Goal: Task Accomplishment & Management: Manage account settings

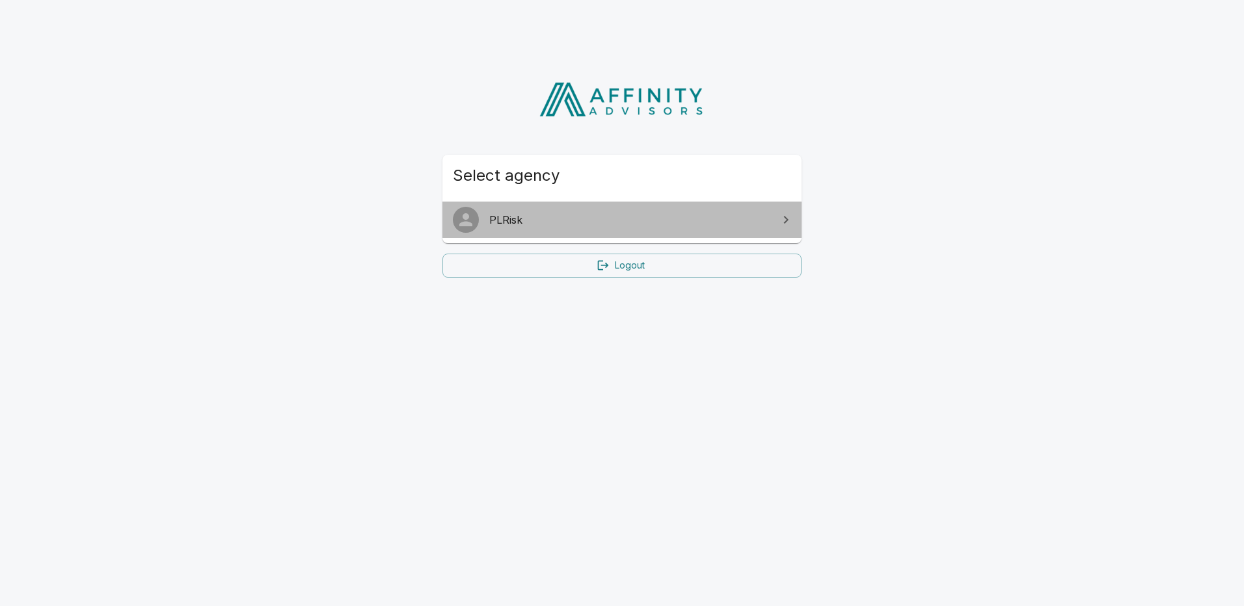
click at [515, 221] on span "PLRisk" at bounding box center [629, 220] width 281 height 16
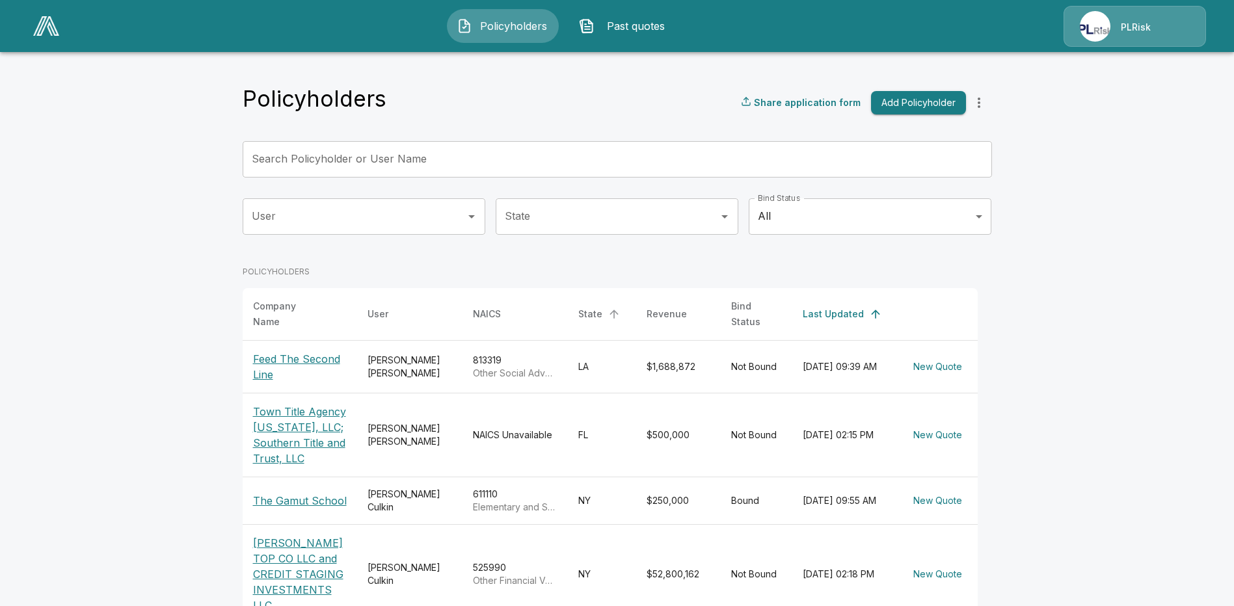
click at [600, 306] on div "State" at bounding box center [590, 314] width 24 height 16
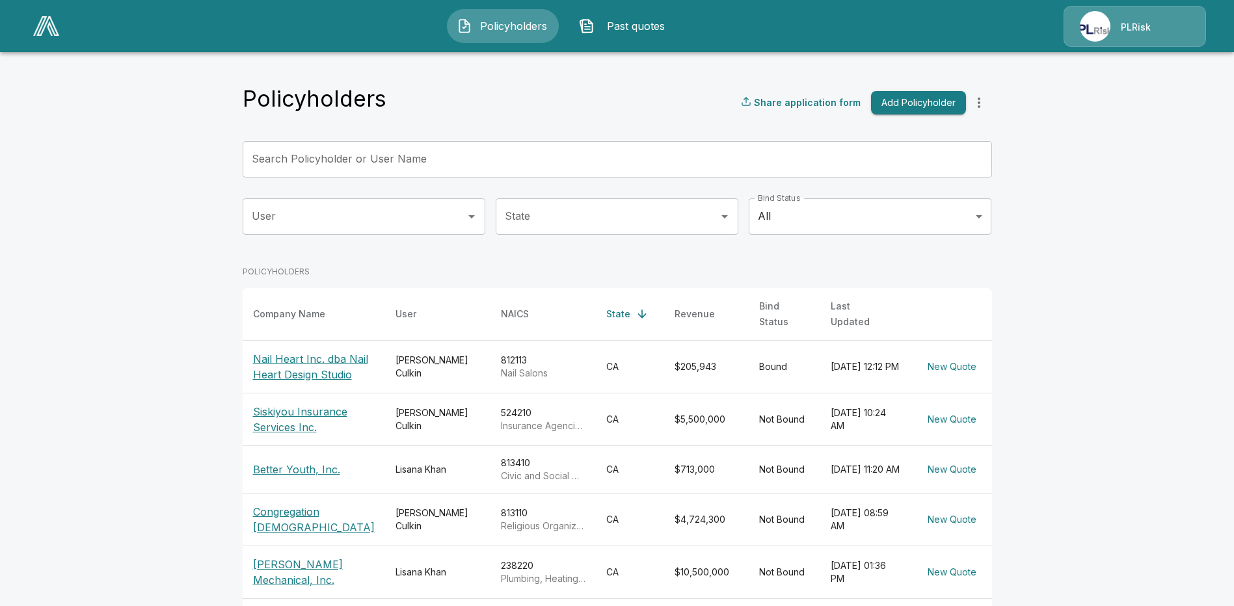
click at [1122, 29] on p "PLRisk" at bounding box center [1136, 27] width 30 height 13
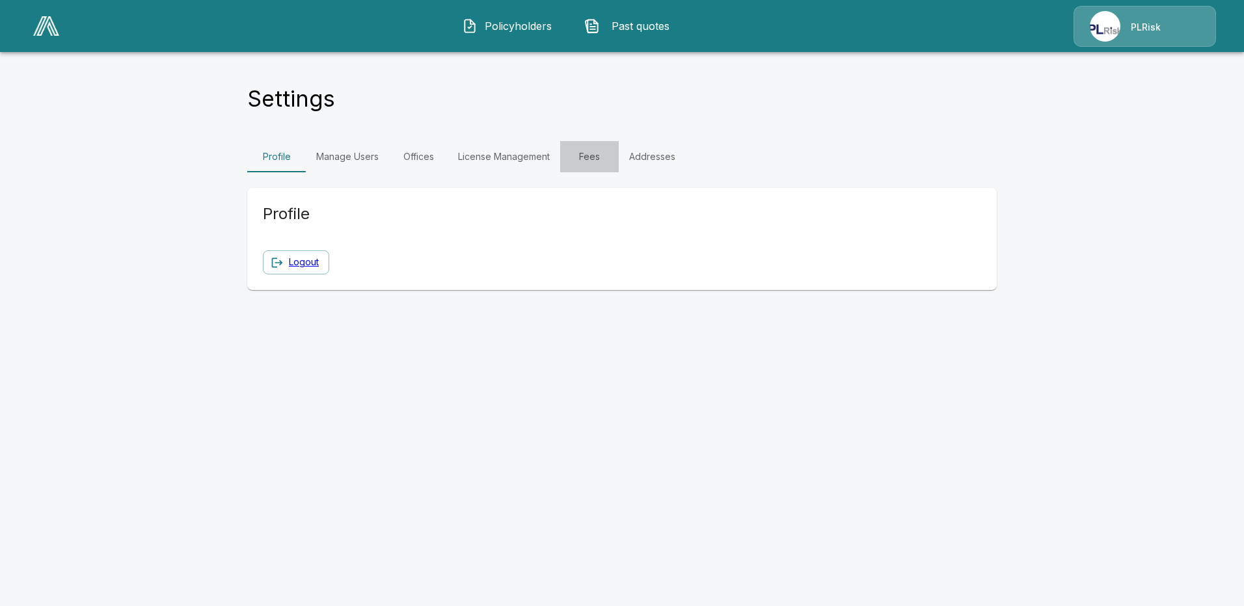
click at [588, 156] on link "Fees" at bounding box center [589, 156] width 59 height 31
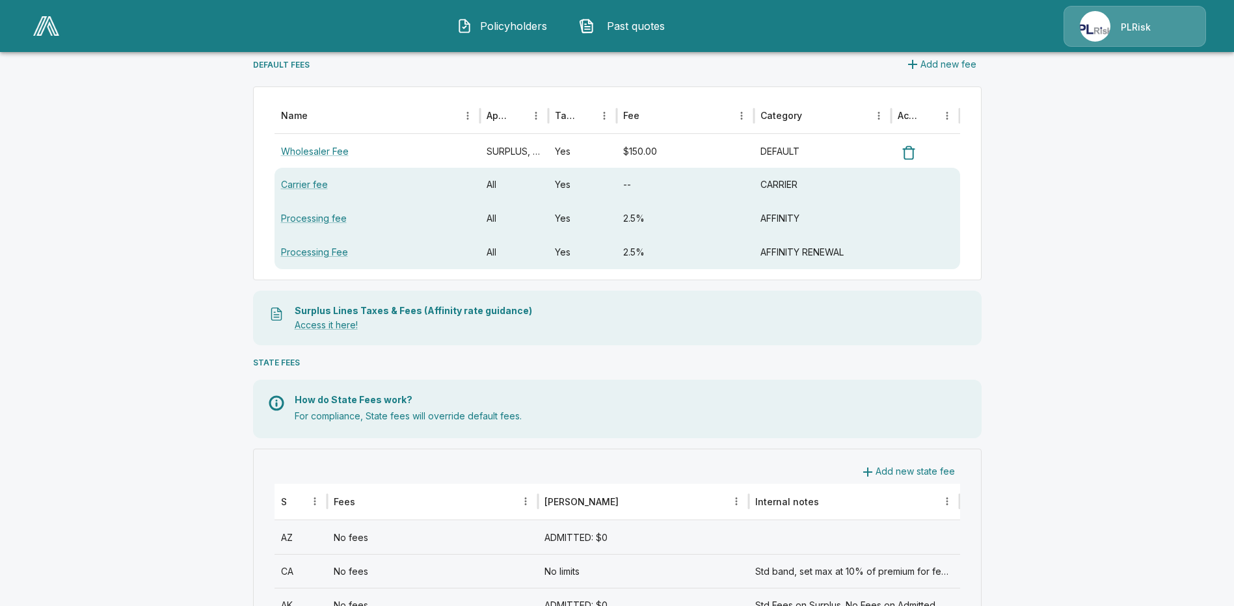
scroll to position [325, 0]
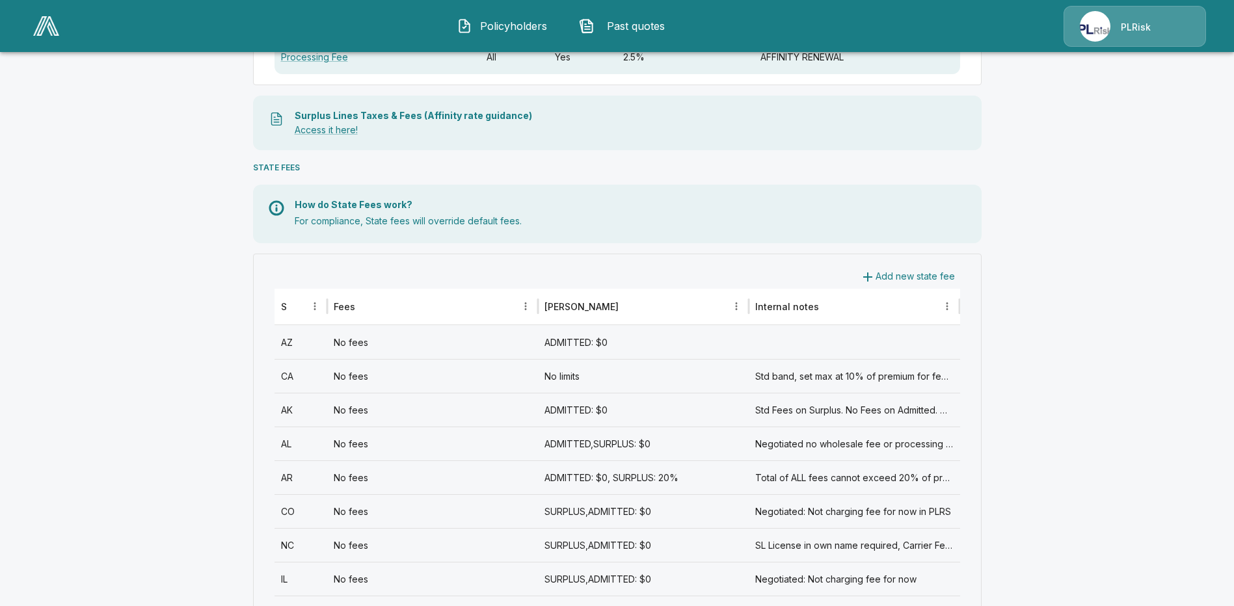
click at [295, 412] on div "AK" at bounding box center [301, 410] width 53 height 34
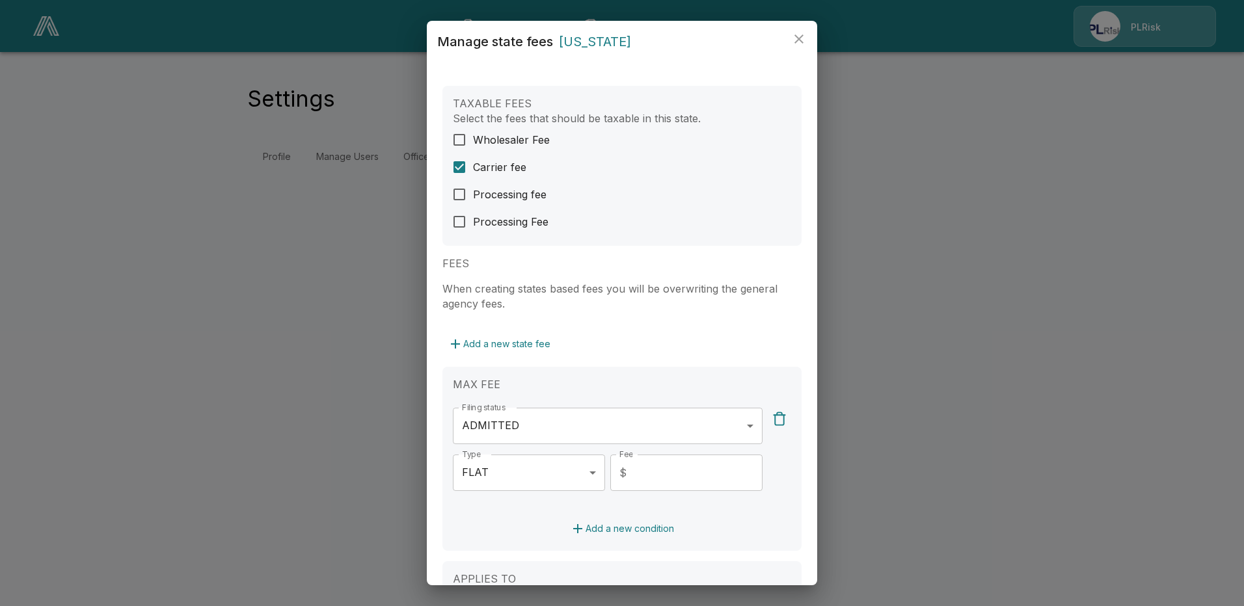
click at [738, 188] on body "**********" at bounding box center [622, 94] width 1244 height 188
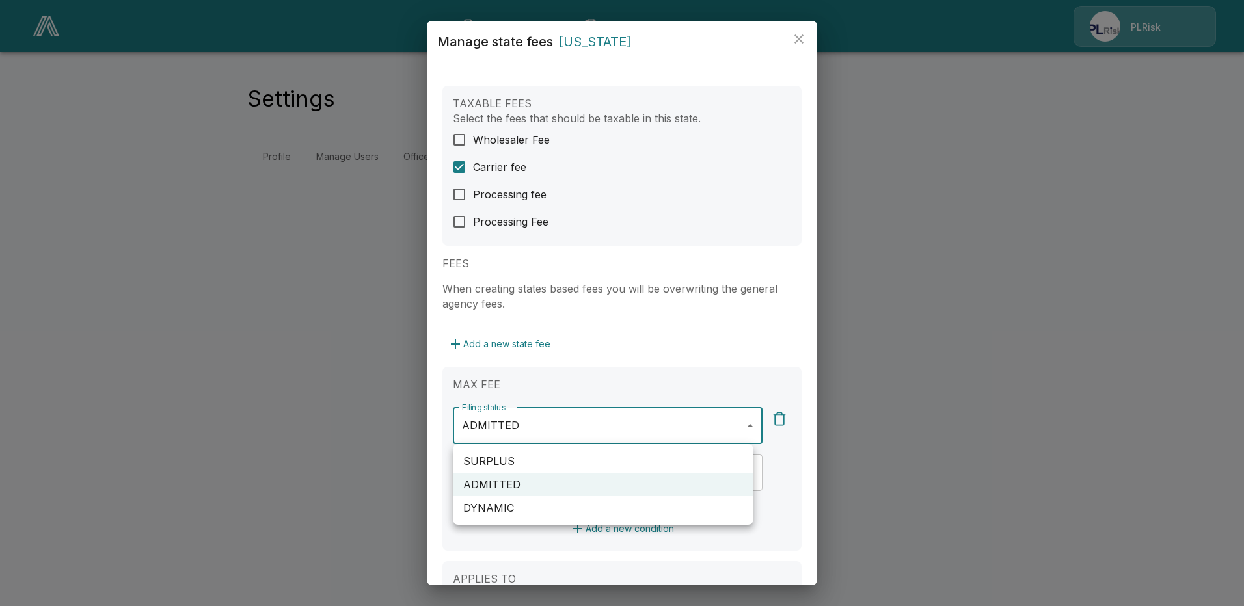
click at [506, 466] on li "SURPLUS" at bounding box center [603, 461] width 301 height 23
type input "**********"
click at [817, 367] on div at bounding box center [622, 303] width 1244 height 606
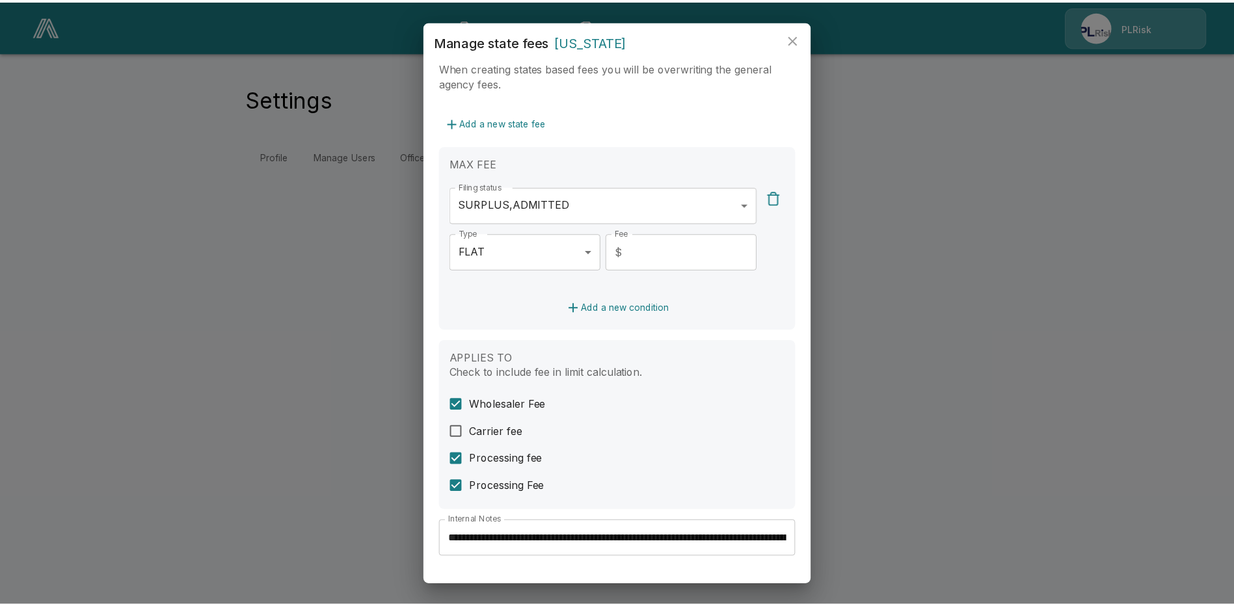
scroll to position [329, 0]
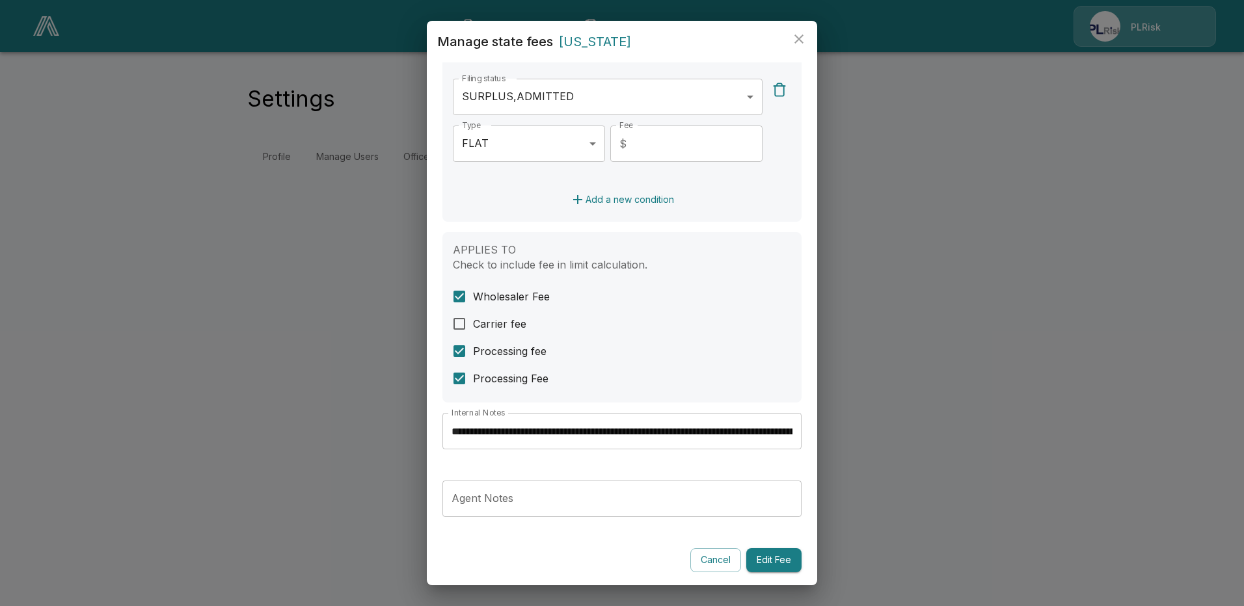
drag, startPoint x: 707, startPoint y: 562, endPoint x: 717, endPoint y: 554, distance: 12.5
click at [707, 561] on button "Cancel" at bounding box center [715, 560] width 51 height 24
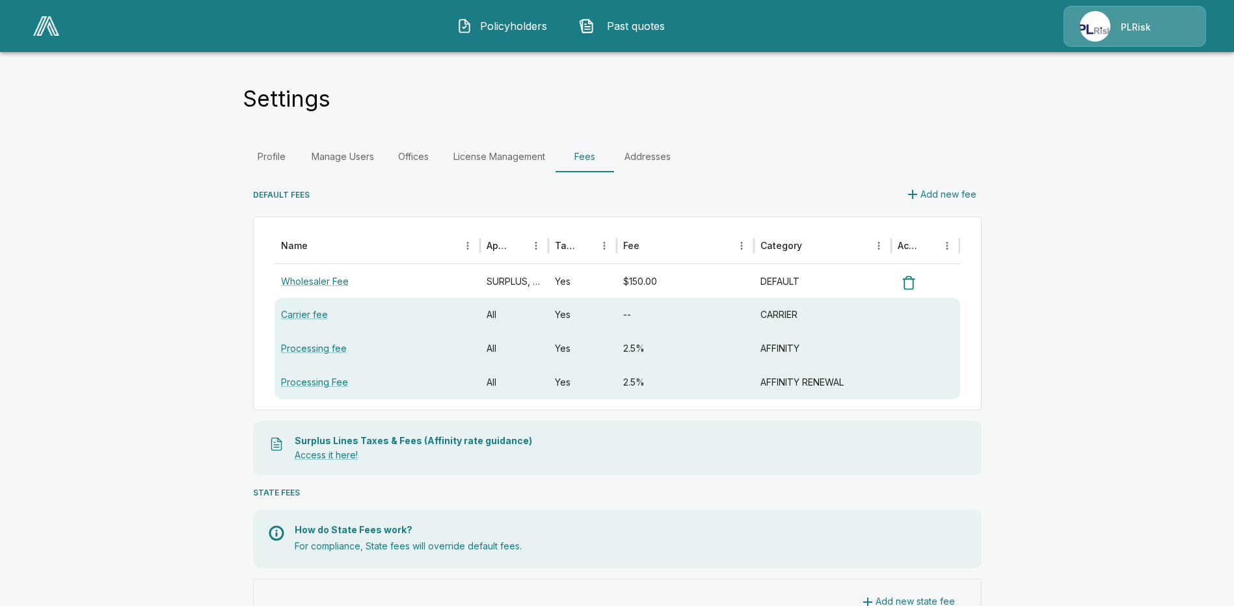
click at [497, 21] on span "Policyholders" at bounding box center [514, 26] width 72 height 16
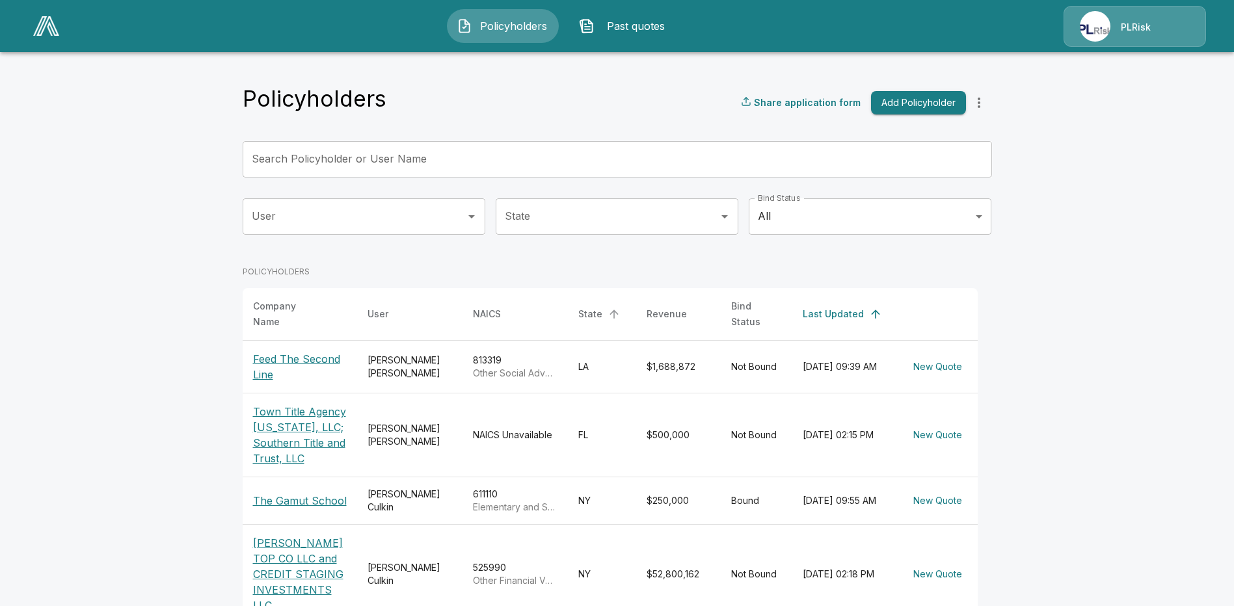
click at [591, 315] on div "State" at bounding box center [590, 314] width 24 height 16
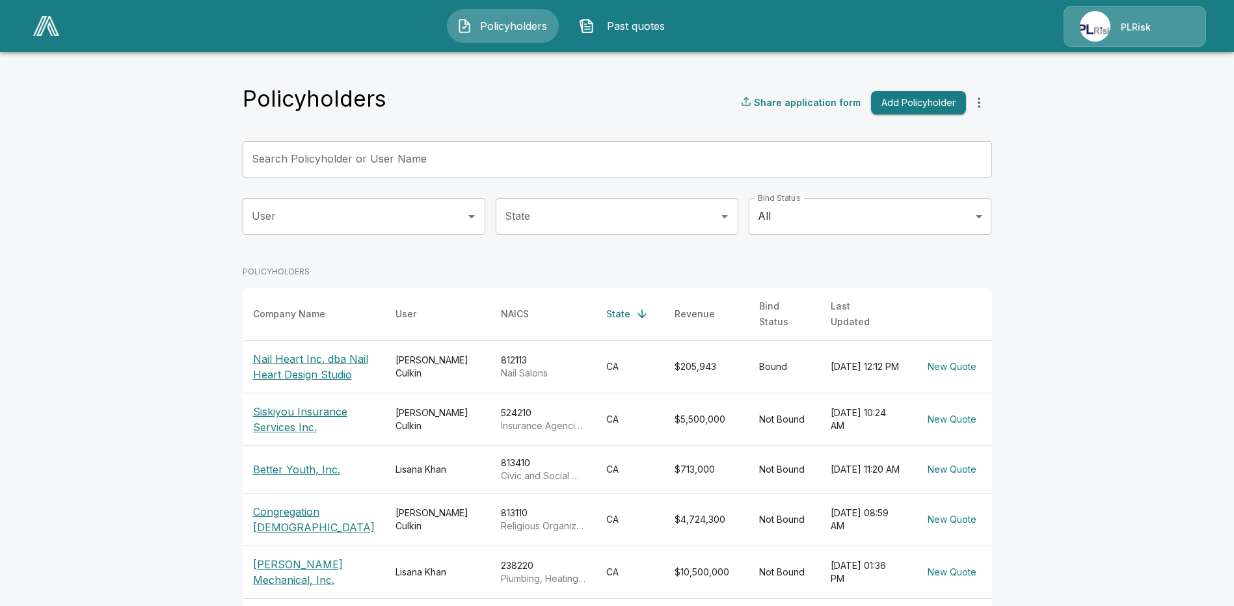
click at [606, 306] on div "State" at bounding box center [618, 314] width 24 height 16
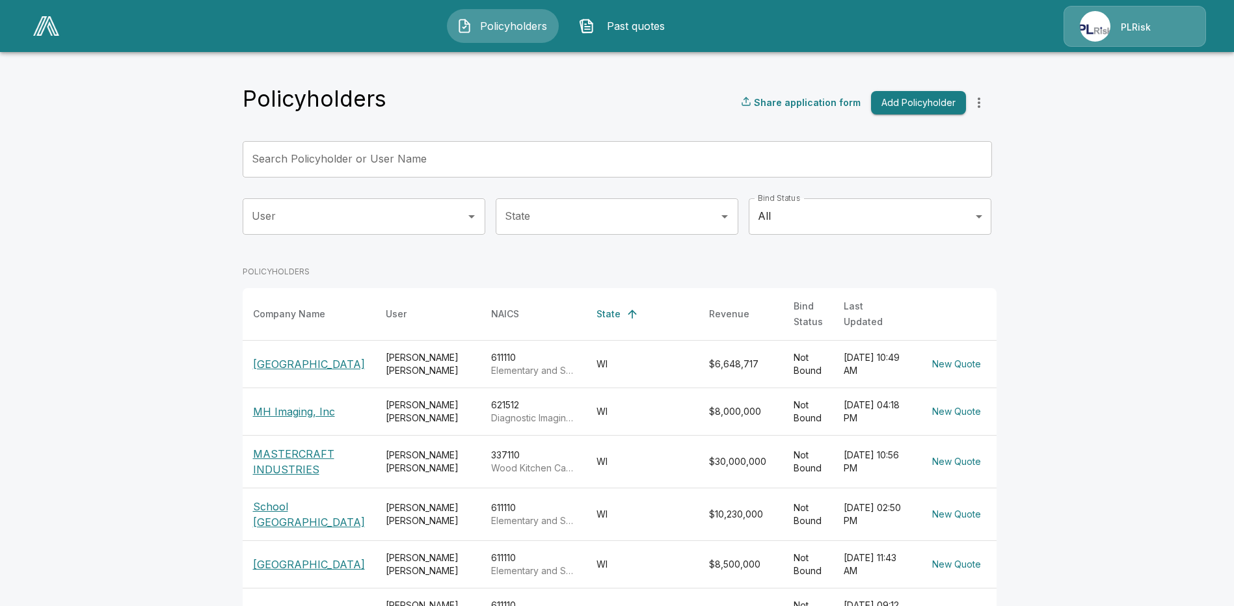
click at [603, 306] on div "State" at bounding box center [609, 314] width 24 height 16
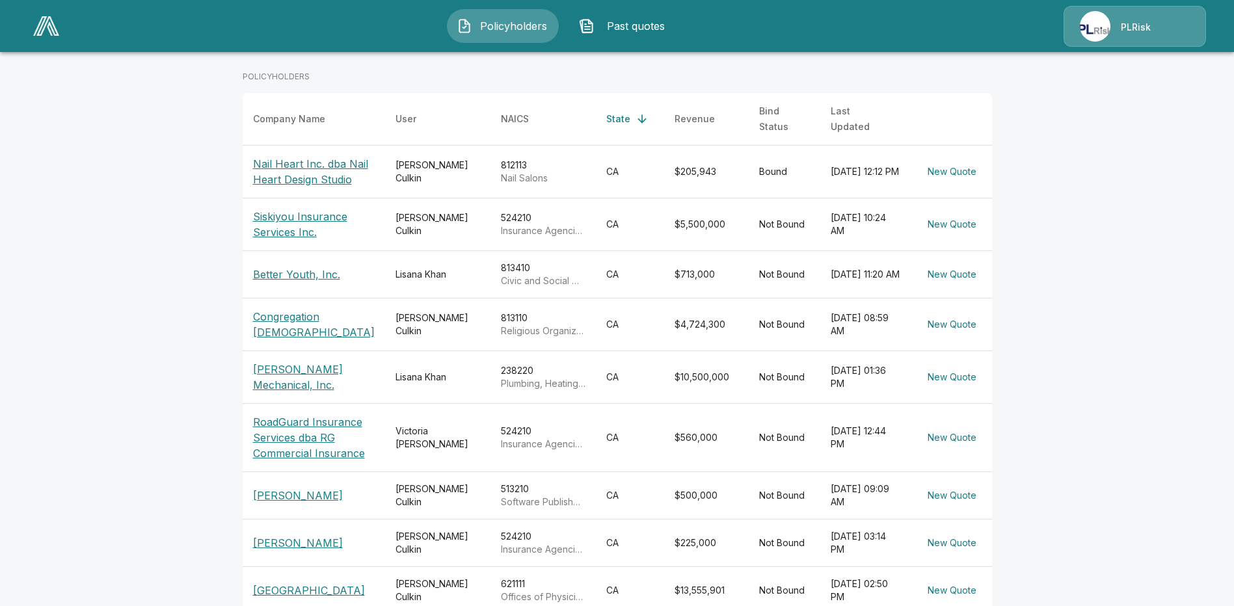
scroll to position [352, 0]
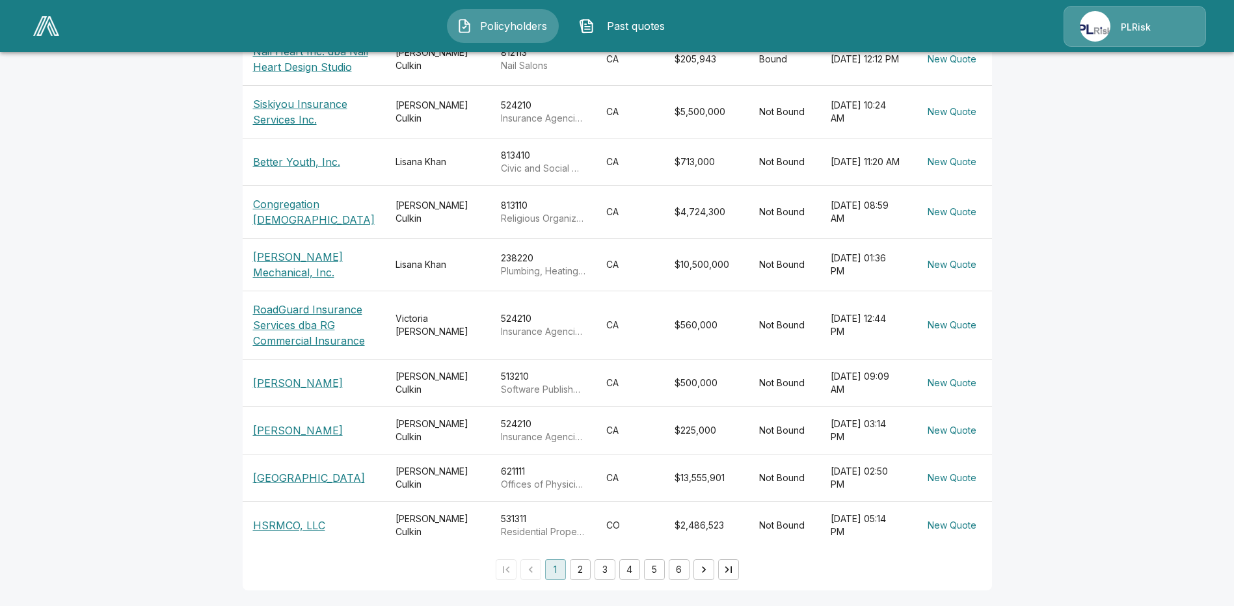
click at [586, 571] on button "2" at bounding box center [580, 569] width 21 height 21
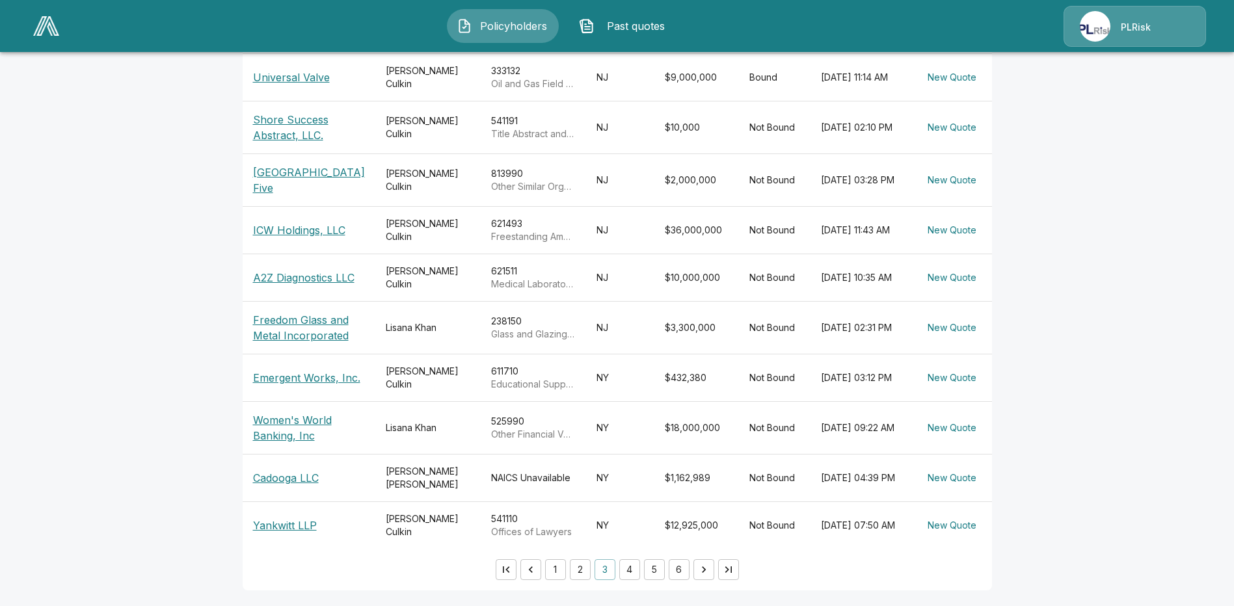
scroll to position [305, 0]
click at [627, 572] on button "4" at bounding box center [629, 569] width 21 height 21
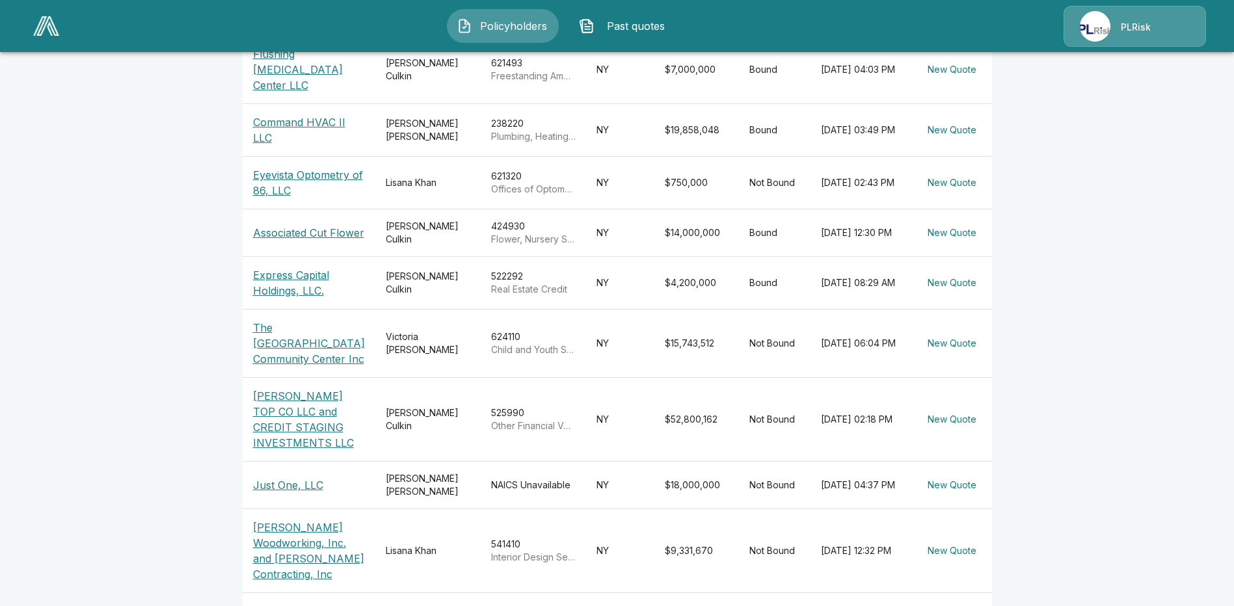
click at [1157, 31] on div "PLRisk" at bounding box center [1135, 26] width 142 height 41
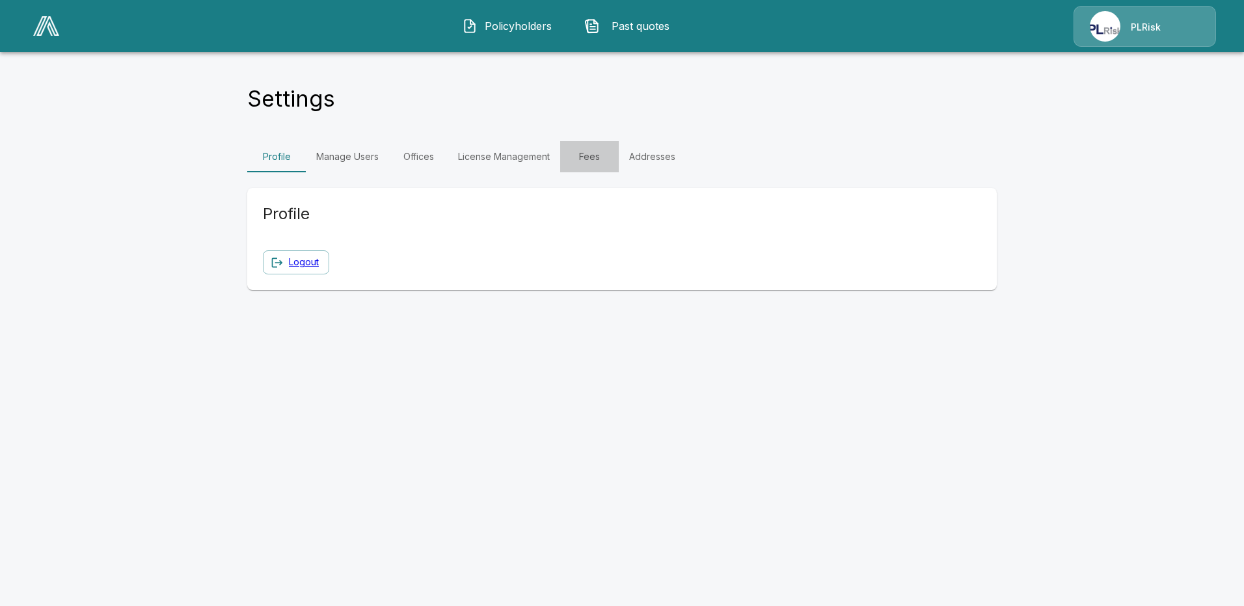
click at [592, 155] on link "Fees" at bounding box center [589, 156] width 59 height 31
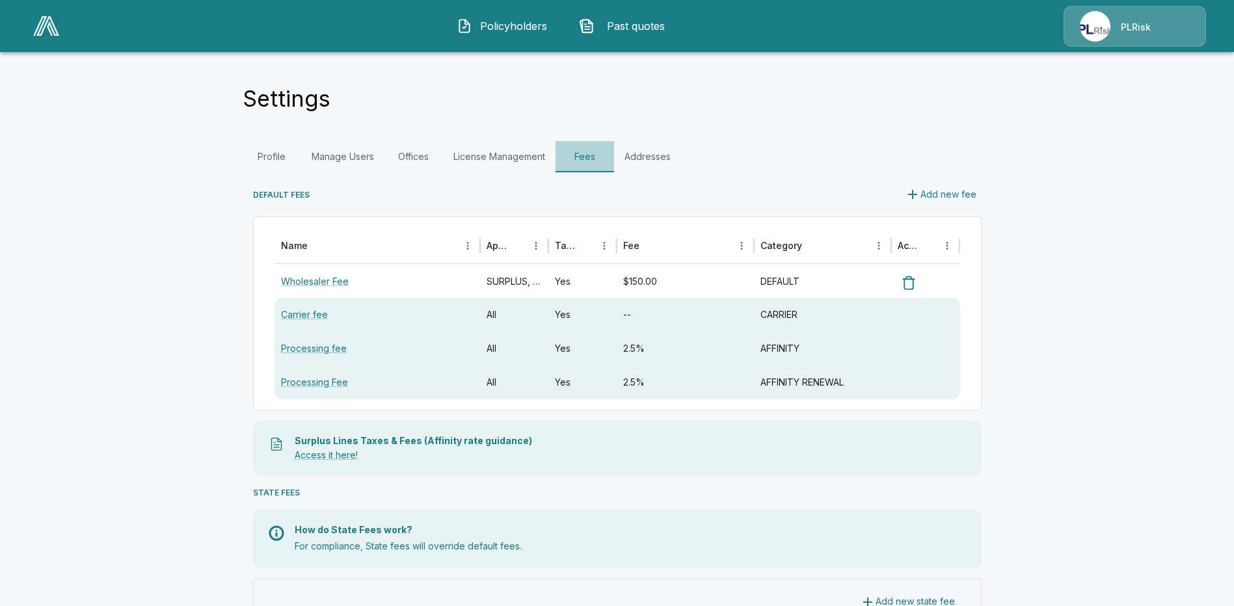
click at [588, 152] on link "Fees" at bounding box center [585, 156] width 59 height 31
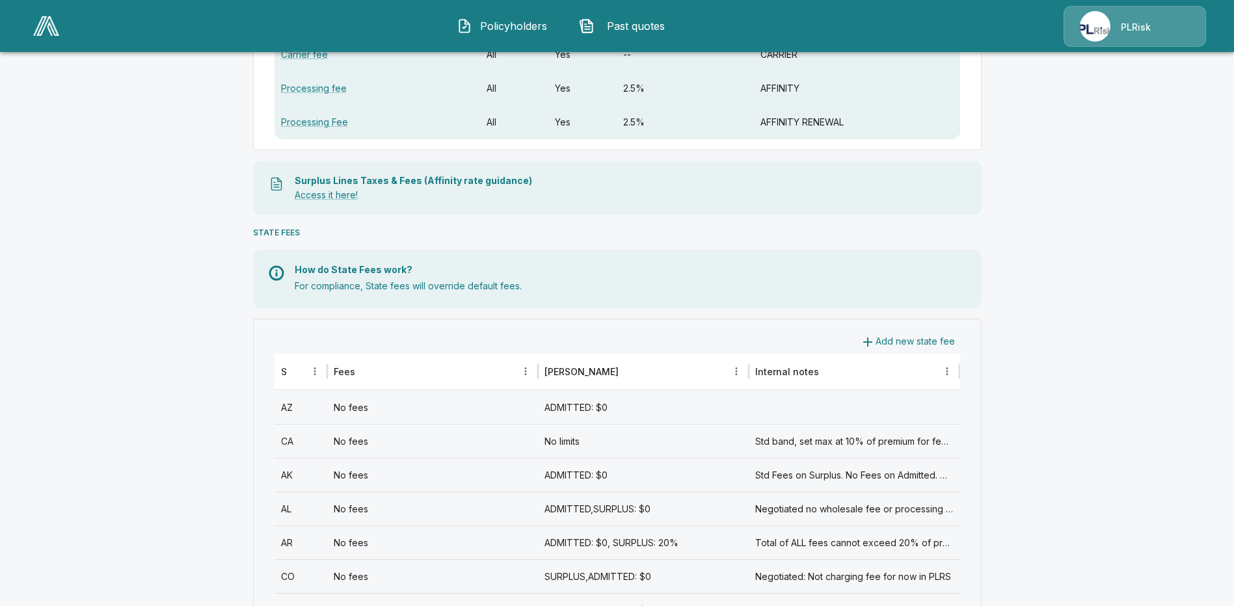
scroll to position [325, 0]
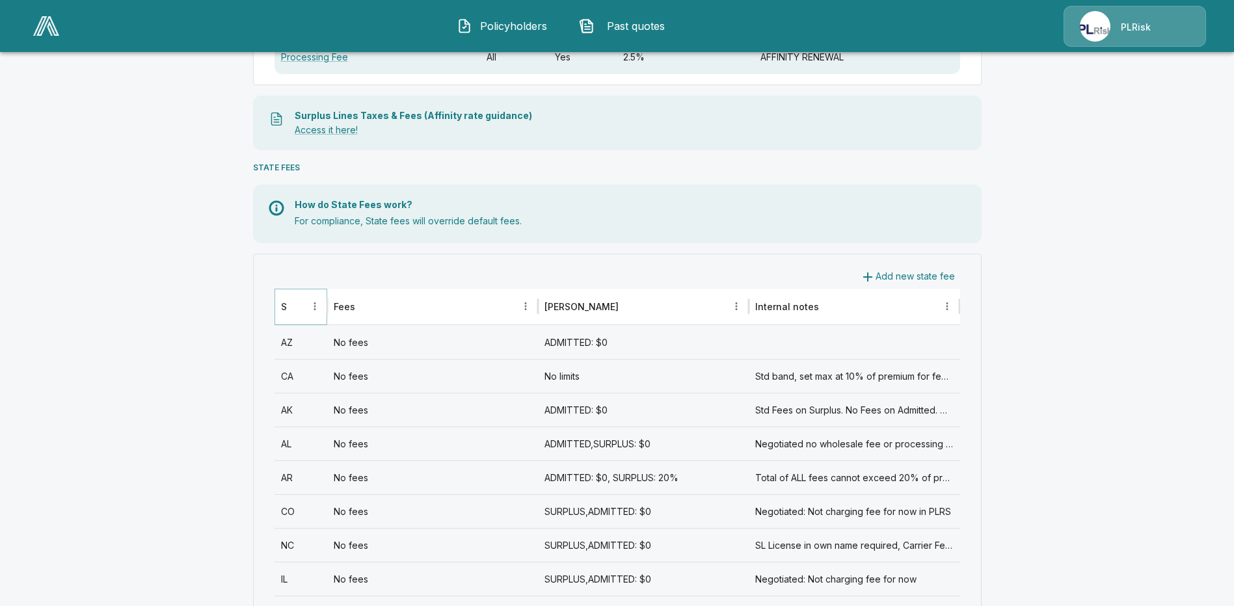
click at [303, 308] on icon "Sort" at bounding box center [297, 307] width 12 height 12
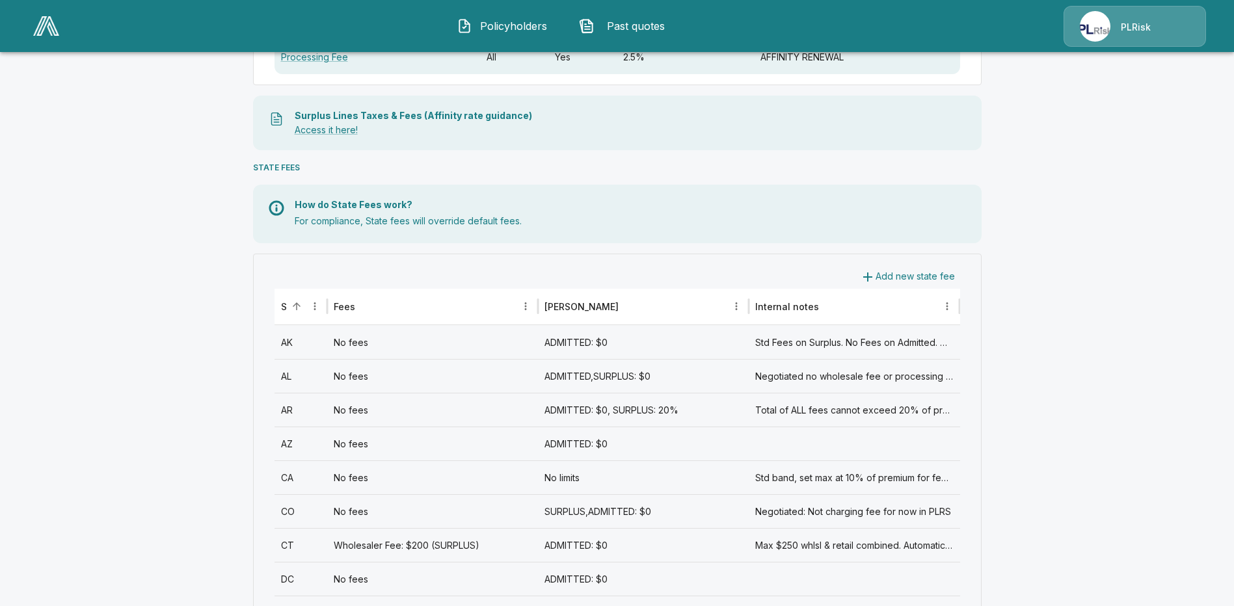
click at [293, 344] on div "AK" at bounding box center [301, 342] width 53 height 34
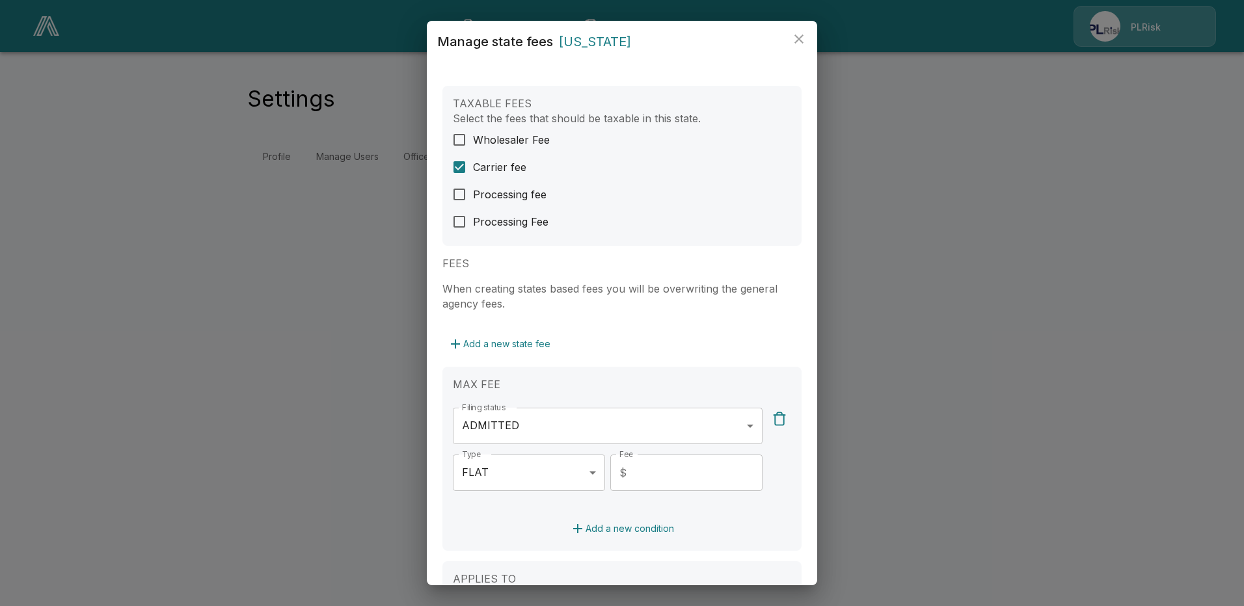
click at [740, 188] on body "**********" at bounding box center [622, 94] width 1244 height 188
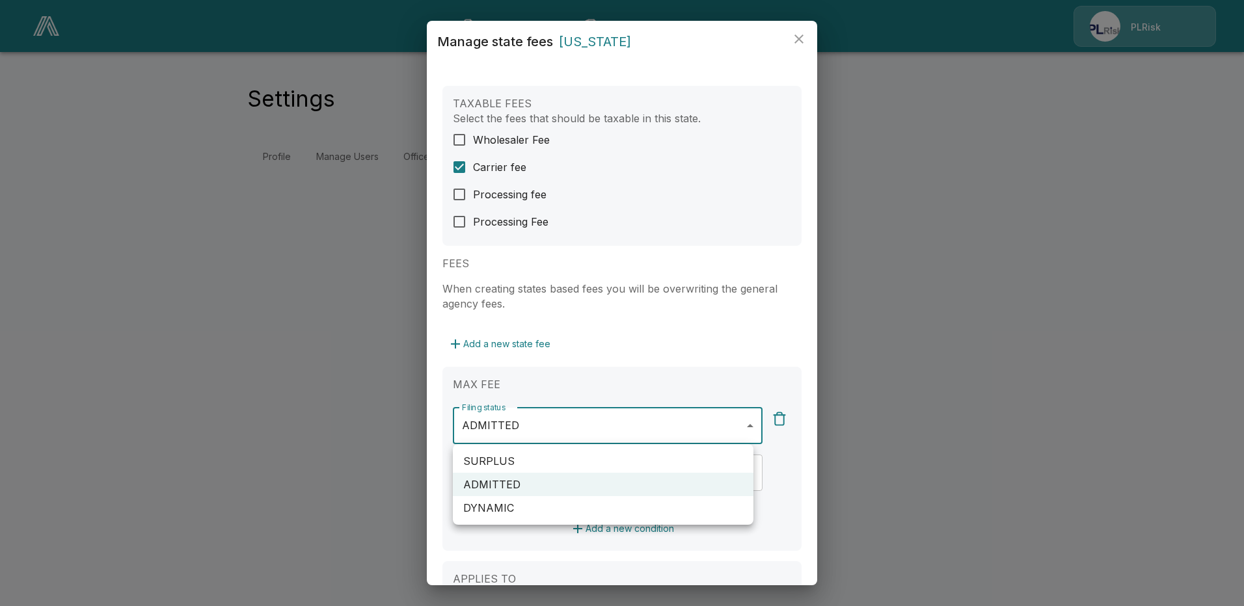
click at [526, 451] on li "SURPLUS" at bounding box center [603, 461] width 301 height 23
type input "**********"
click at [781, 487] on div at bounding box center [622, 303] width 1244 height 606
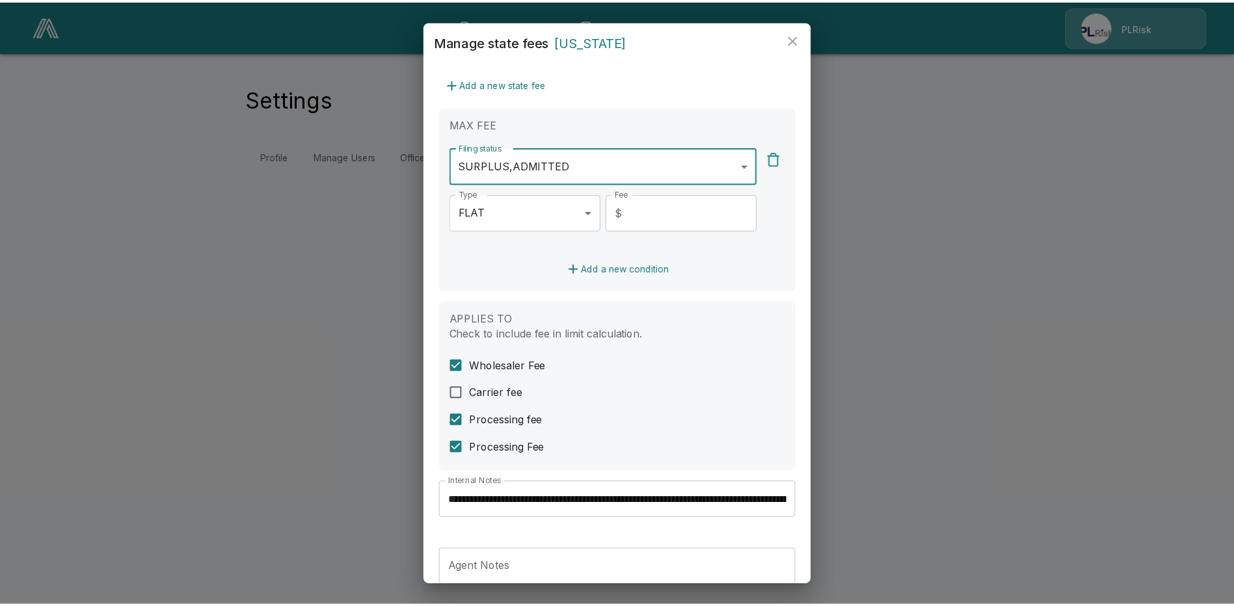
scroll to position [329, 0]
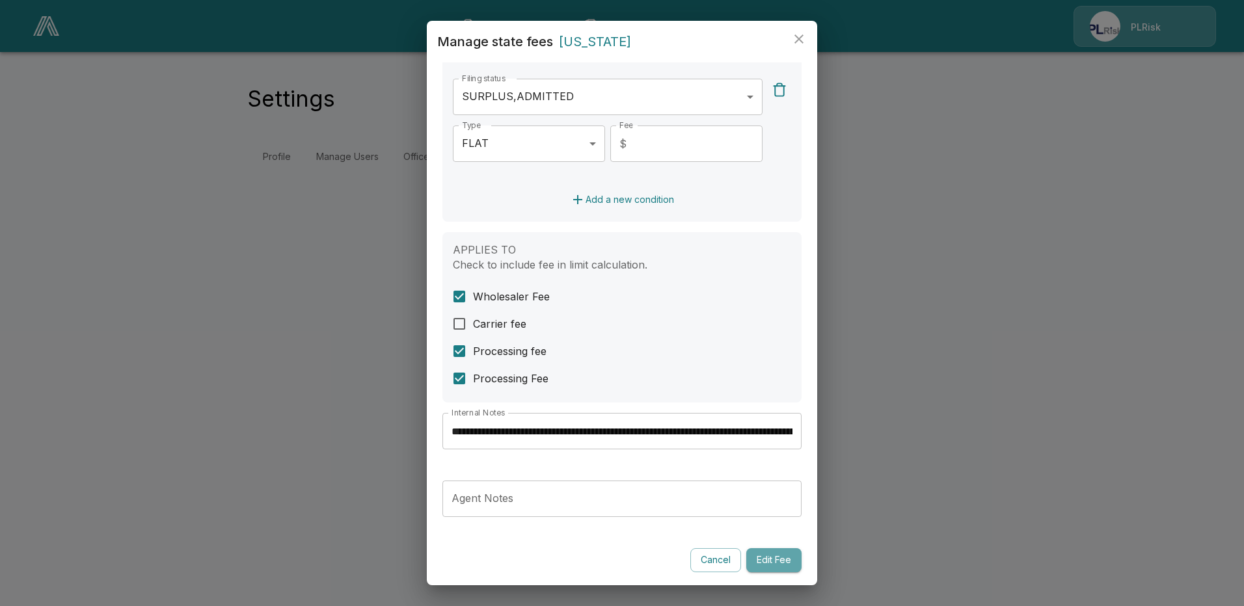
click at [764, 560] on button "Edit Fee" at bounding box center [773, 560] width 55 height 24
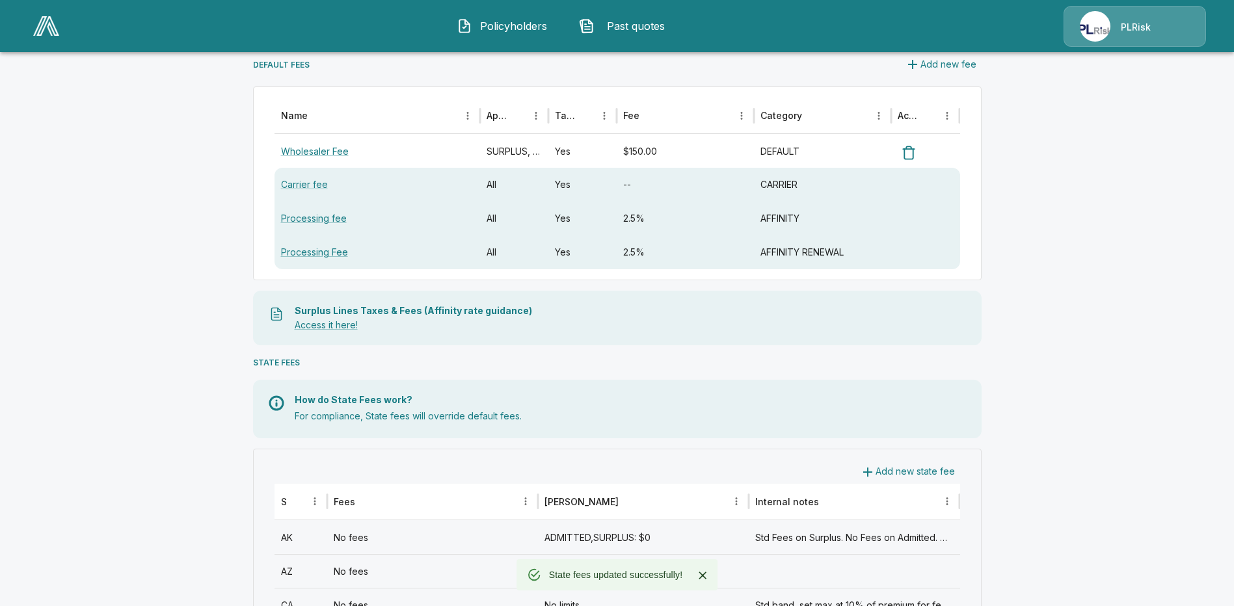
scroll to position [260, 0]
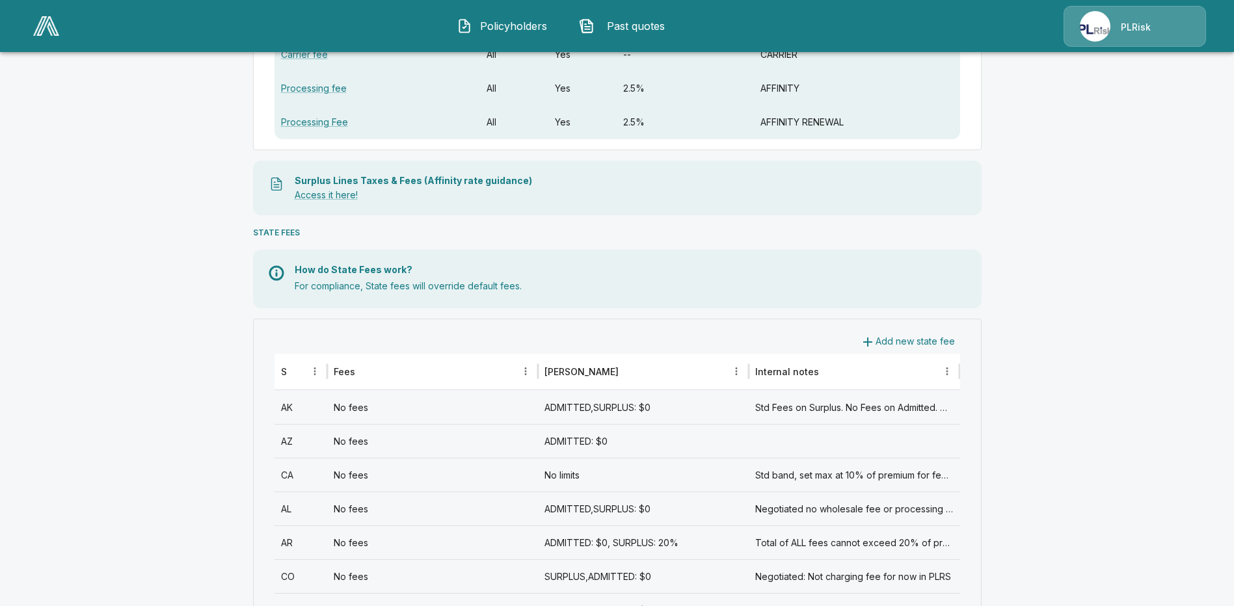
drag, startPoint x: 135, startPoint y: 3, endPoint x: 215, endPoint y: 137, distance: 157.0
drag, startPoint x: 115, startPoint y: 13, endPoint x: 183, endPoint y: 141, distance: 144.7
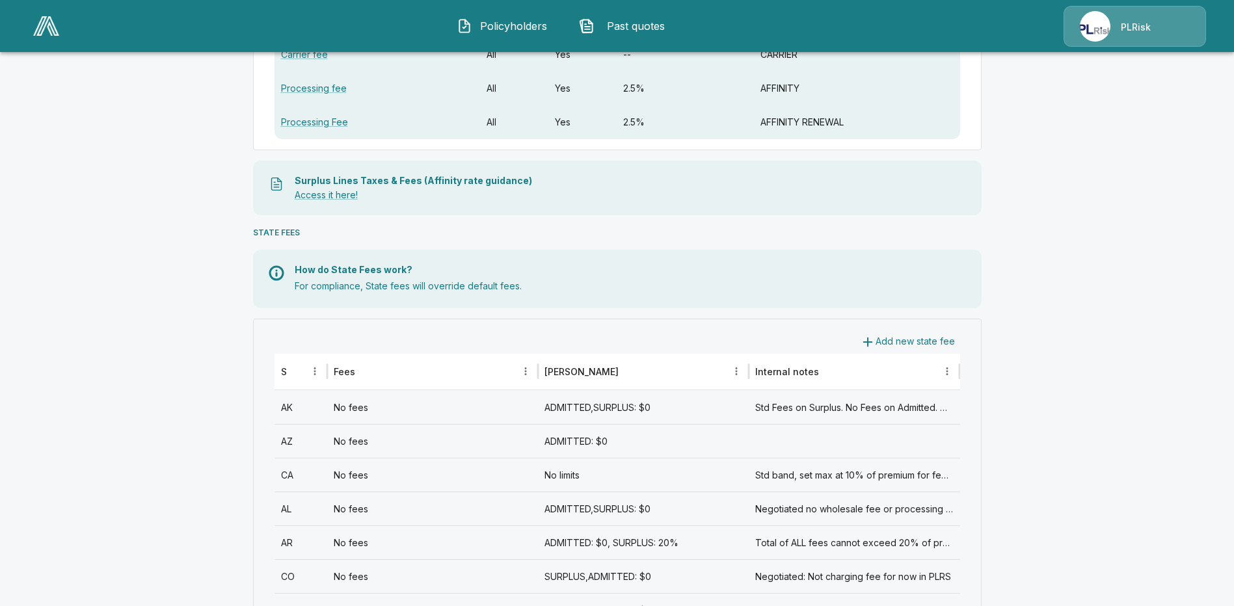
drag, startPoint x: 49, startPoint y: 23, endPoint x: 383, endPoint y: 18, distance: 334.4
click at [383, 18] on div "Policyholders Past quotes PLRisk" at bounding box center [616, 26] width 1209 height 42
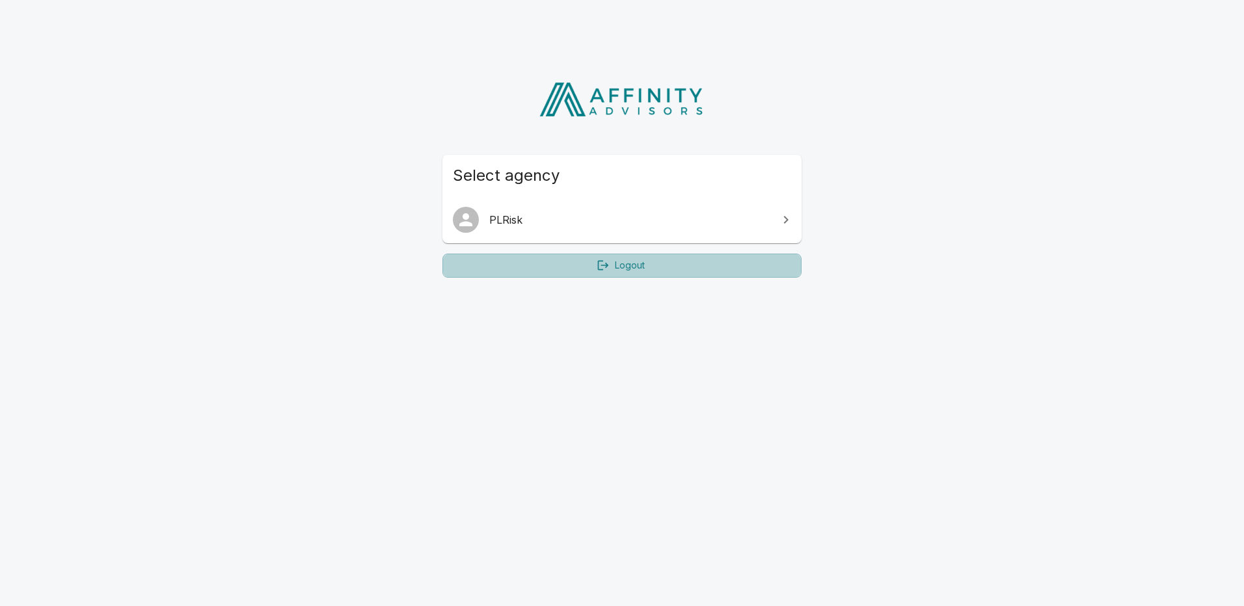
click at [648, 269] on link "Logout" at bounding box center [621, 266] width 359 height 24
